Goal: Navigation & Orientation: Understand site structure

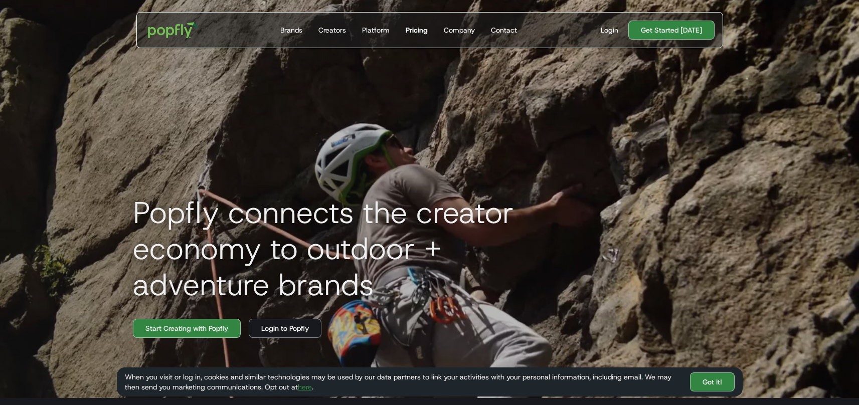
click at [419, 34] on div "Pricing" at bounding box center [417, 30] width 22 height 10
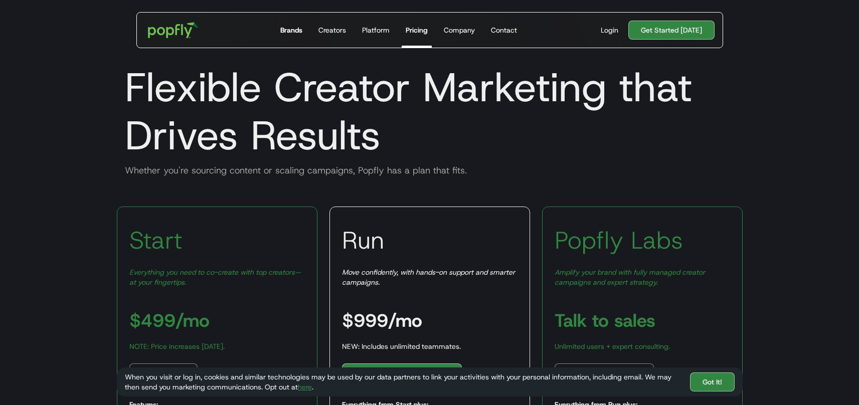
click at [296, 29] on div "Brands" at bounding box center [291, 30] width 22 height 10
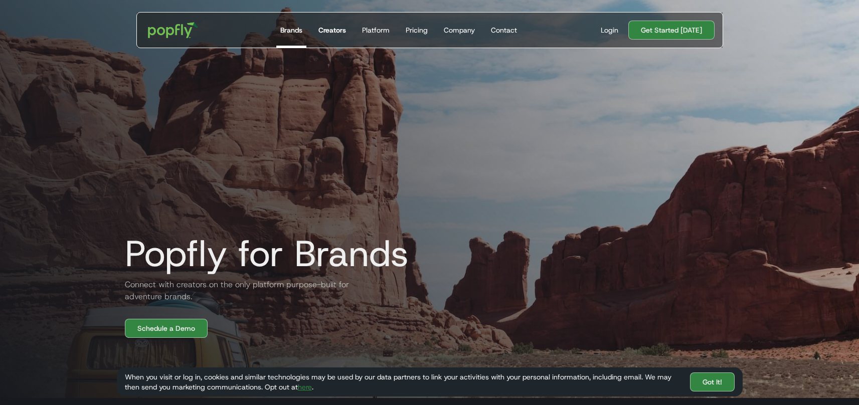
click at [338, 30] on div "Creators" at bounding box center [332, 30] width 28 height 10
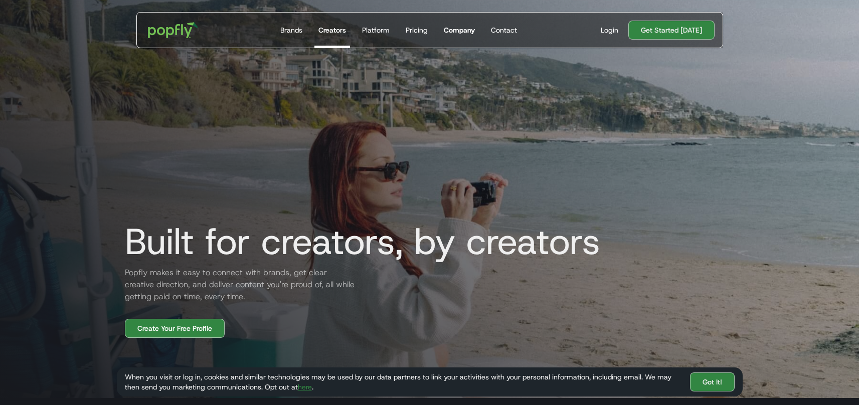
click at [465, 31] on div "Company" at bounding box center [459, 30] width 31 height 10
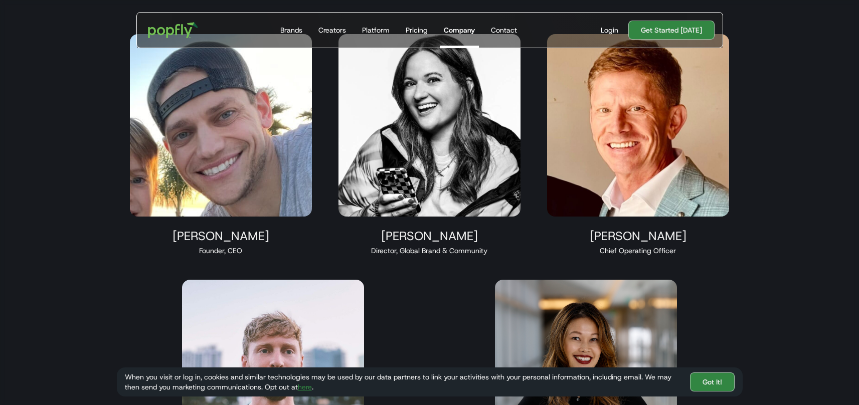
scroll to position [610, 0]
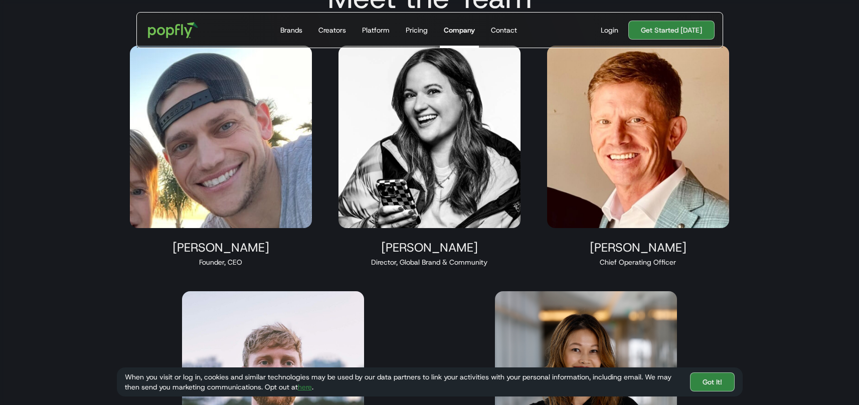
click at [194, 156] on img at bounding box center [221, 137] width 182 height 182
drag, startPoint x: 218, startPoint y: 227, endPoint x: 217, endPoint y: 241, distance: 14.1
click at [218, 227] on img at bounding box center [221, 137] width 182 height 182
click at [225, 252] on div "Taylor Hoekstra" at bounding box center [221, 247] width 182 height 15
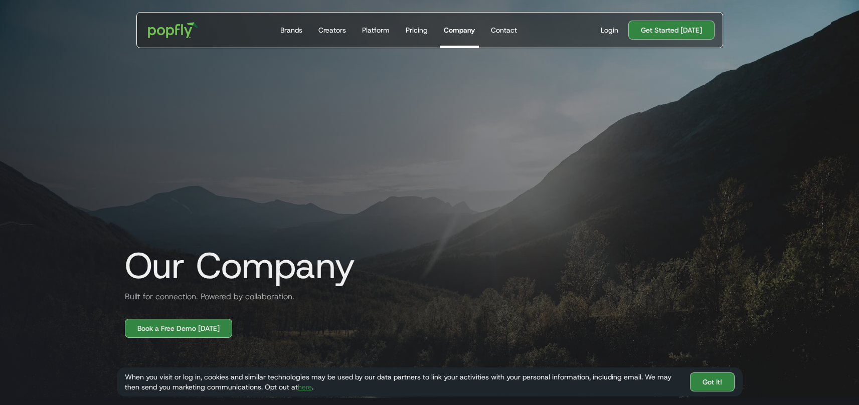
scroll to position [0, 0]
click at [501, 29] on div "Contact" at bounding box center [504, 30] width 26 height 10
